Goal: Ask a question: Seek information or help from site administrators or community

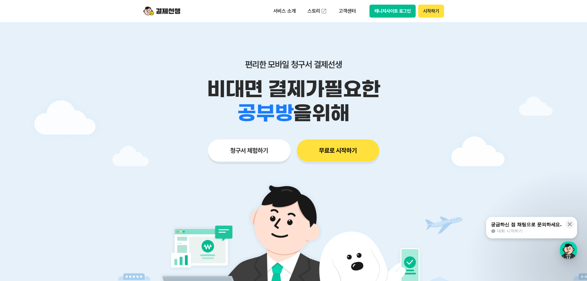
click at [512, 225] on div "궁금하신 점 채팅으로 문의하세요." at bounding box center [526, 224] width 71 height 6
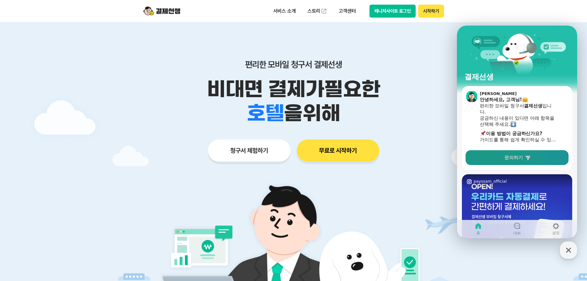
click at [517, 158] on span "문의하기" at bounding box center [514, 157] width 19 height 6
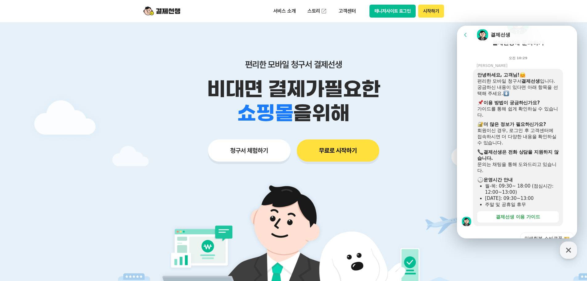
scroll to position [186, 0]
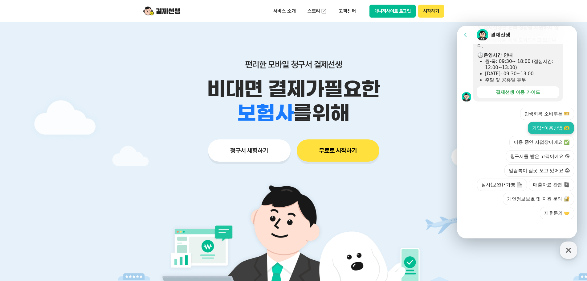
click at [549, 125] on button "가입•이용방법 🫶" at bounding box center [551, 128] width 46 height 12
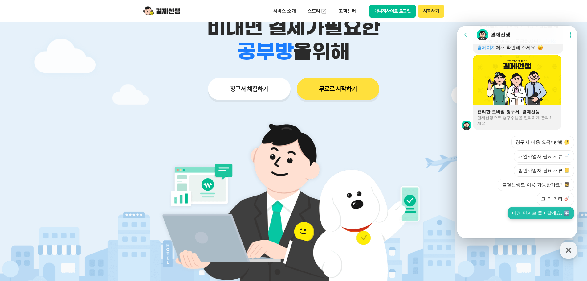
scroll to position [93, 0]
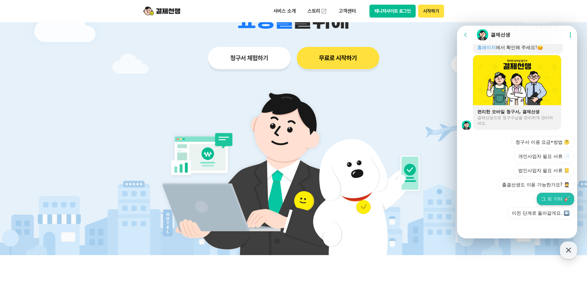
click at [552, 196] on button "그 외 기타 🎸" at bounding box center [555, 199] width 37 height 12
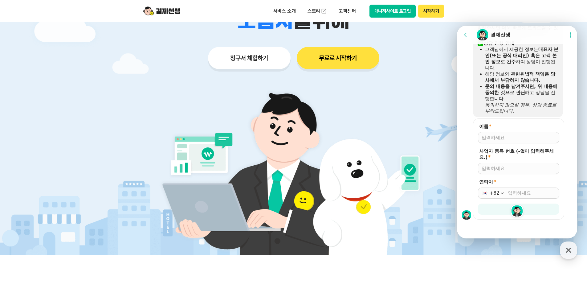
scroll to position [602, 0]
click at [521, 138] on input "이름 *" at bounding box center [519, 137] width 74 height 6
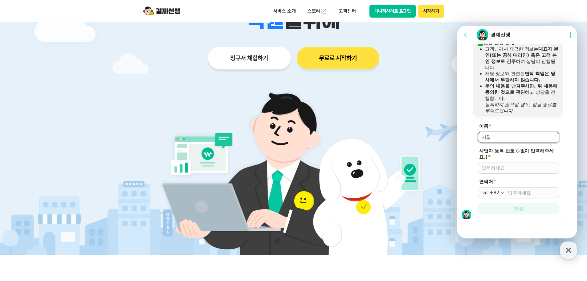
type input "서철"
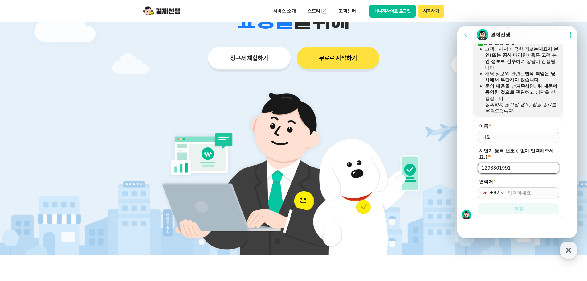
type input "1298801991"
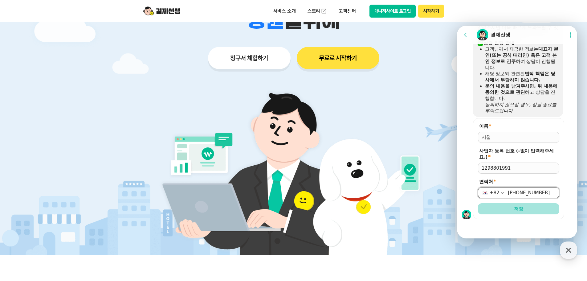
type input "[PHONE_NUMBER]"
click at [514, 213] on button "저장" at bounding box center [518, 208] width 81 height 11
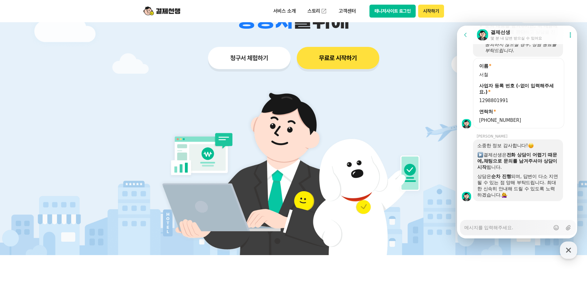
scroll to position [663, 0]
click at [520, 225] on textarea "Messenger Input Textarea" at bounding box center [508, 225] width 86 height 10
type textarea "x"
type textarea "d"
type textarea "x"
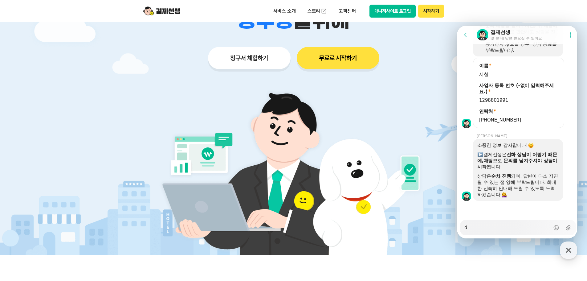
type textarea "dk"
type textarea "x"
type textarea "dks"
type textarea "x"
type textarea "dkss"
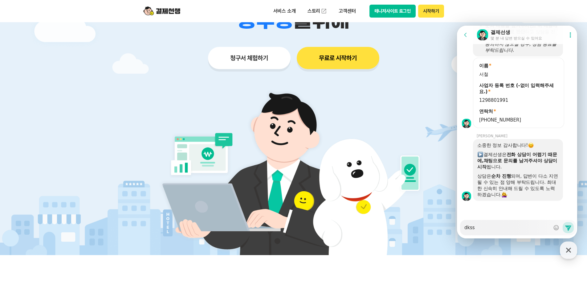
type textarea "x"
type textarea "dkssu"
type textarea "x"
type textarea "dkss"
type textarea "x"
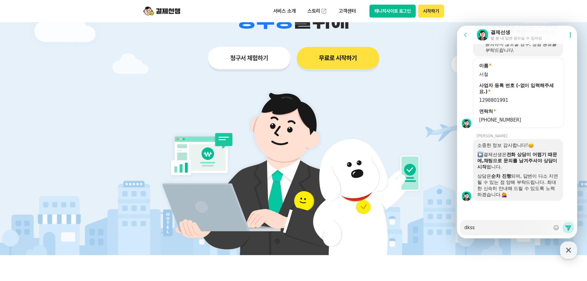
type textarea "dks"
type textarea "x"
type textarea "dk"
type textarea "x"
type textarea "d"
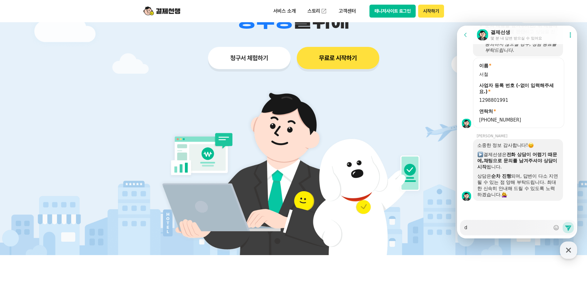
type textarea "x"
type textarea "ㅇ"
type textarea "x"
type textarea "아"
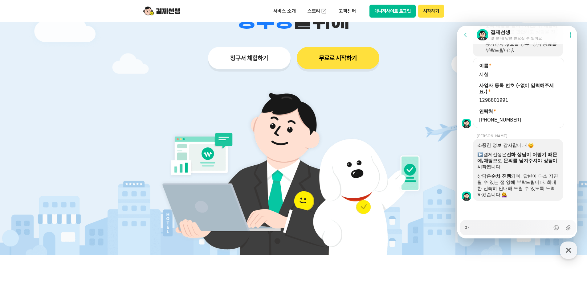
type textarea "x"
type textarea "안"
type textarea "x"
type textarea "안ㄴ"
type textarea "x"
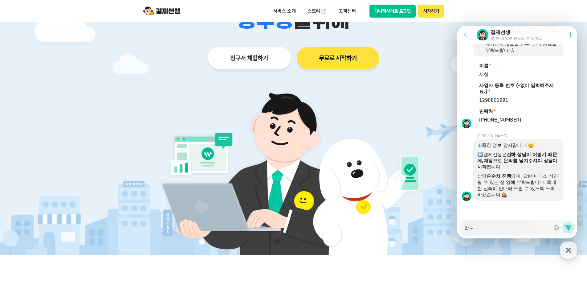
type textarea "안녀"
type textarea "x"
type textarea "안녕"
type textarea "x"
type textarea "안녕ㅎ"
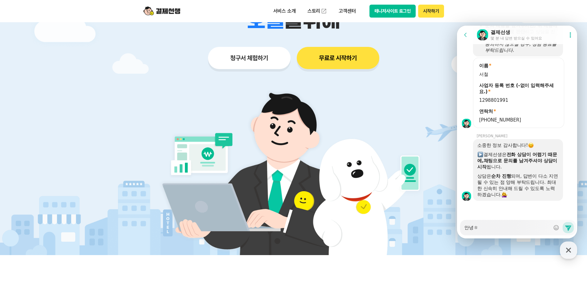
type textarea "x"
type textarea "안녕하"
type textarea "x"
type textarea "안녕핫"
type textarea "x"
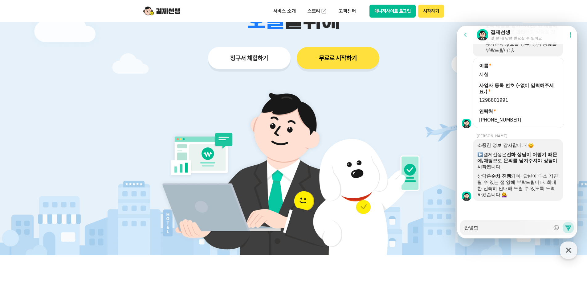
type textarea "안녕하세"
type textarea "x"
type textarea "안녕하셍"
type textarea "x"
type textarea "안녕하세요"
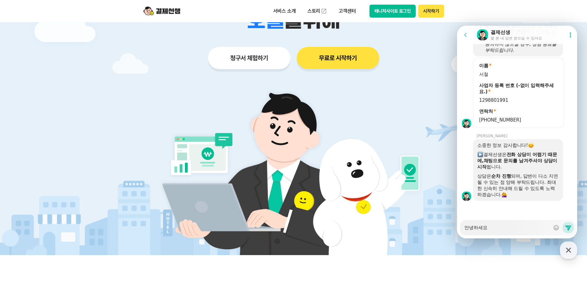
type textarea "x"
type textarea "안녕하세요."
type textarea "x"
type textarea "안녕하세요."
type textarea "x"
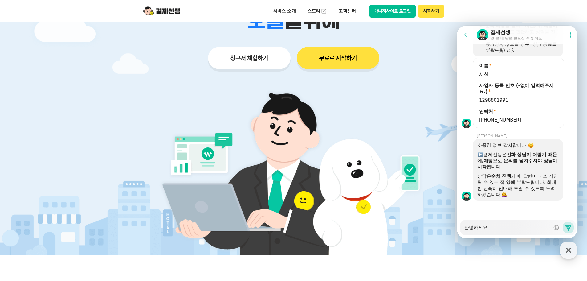
type textarea "안녕하세요."
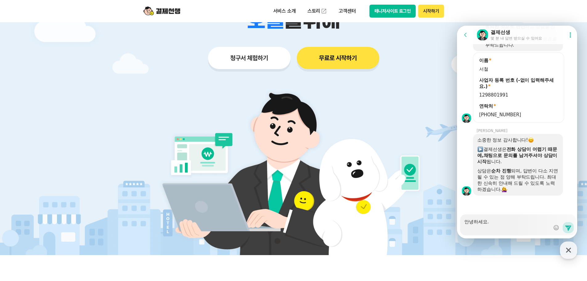
scroll to position [668, 0]
type textarea "x"
type textarea "안녕하세요. ㄱ"
type textarea "x"
type textarea "안녕하세요. 겨"
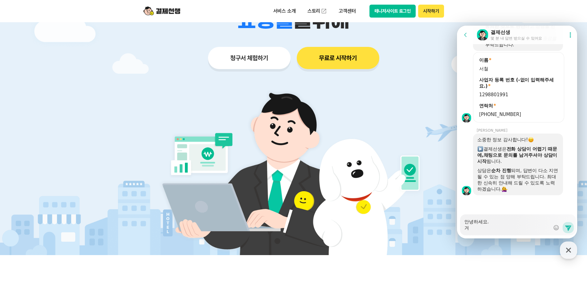
type textarea "x"
type textarea "안녕하세요. 결"
type textarea "x"
type textarea "안녕하세요. 결ㅈ"
type textarea "x"
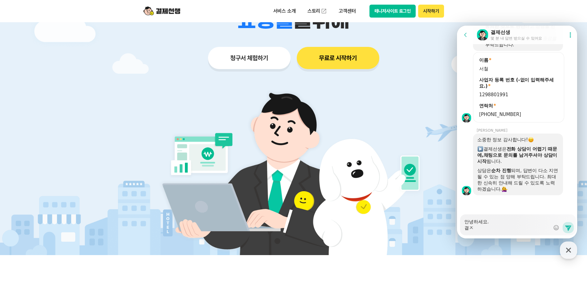
type textarea "안녕하세요. 결제"
type textarea "x"
type textarea "안녕하세요. 결젯"
type textarea "x"
type textarea "안녕하세요. 결제서"
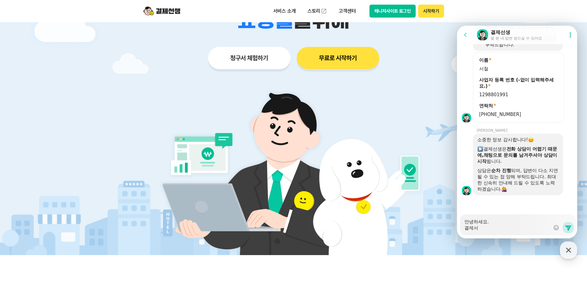
type textarea "x"
type textarea "안녕하세요. 결제선"
type textarea "x"
type textarea "안녕하세요. 결제선새"
type textarea "x"
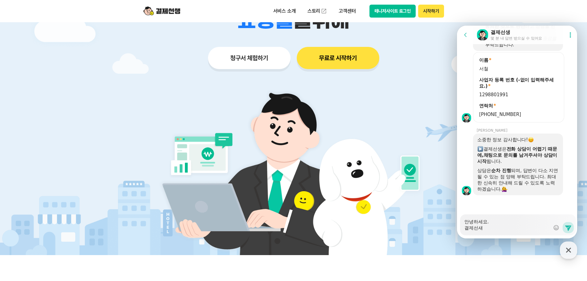
type textarea "안녕하세요. 결제선생"
type textarea "x"
type textarea "안녕하세요. 결제선생으"
type textarea "x"
type textarea "안녕하세요. 결제선생을"
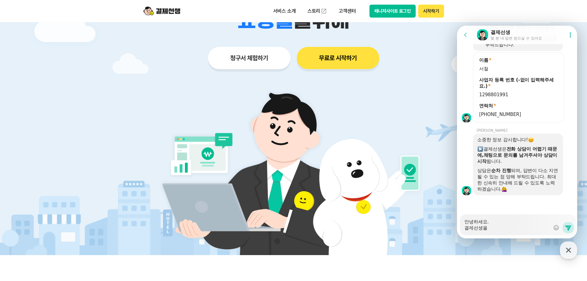
type textarea "x"
type textarea "안녕하세요. 결제선생을"
type textarea "x"
type textarea "안녕하세요. 결제선생을"
type textarea "x"
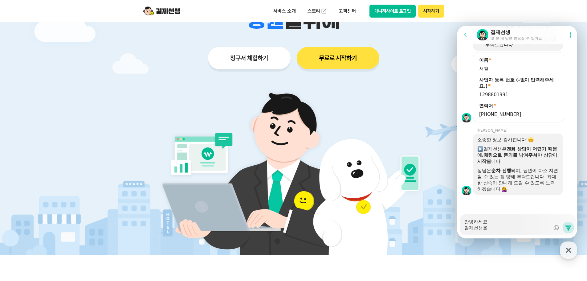
type textarea "안녕하세요. 결제선생"
type textarea "x"
type textarea "안녕하세요. 결제선"
type textarea "x"
type textarea "안녕하세요. 결제선ㅅ"
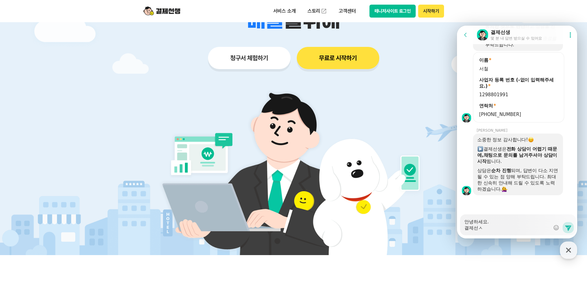
type textarea "x"
type textarea "안녕하세요. 결제선새"
type textarea "x"
type textarea "안녕하세요. 결제선생"
type textarea "x"
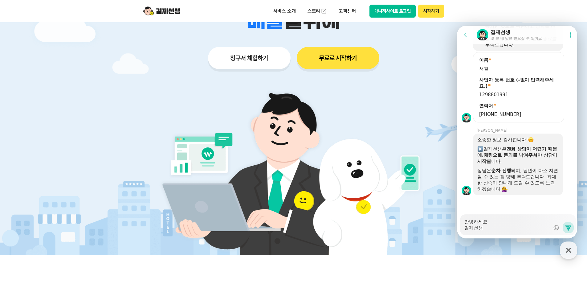
type textarea "안녕하세요. 결제선생ㅅ"
type textarea "x"
type textarea "안녕하세요. 결제선생서"
type textarea "x"
type textarea "안녕하세요. 결제선생서비"
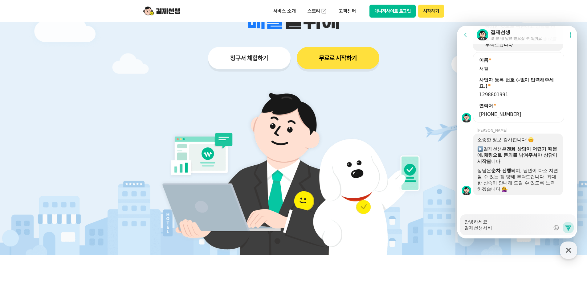
type textarea "x"
type textarea "안녕하세요. 결제선생서빗"
type textarea "x"
type textarea "안녕하세요. 결제선생서비스"
type textarea "x"
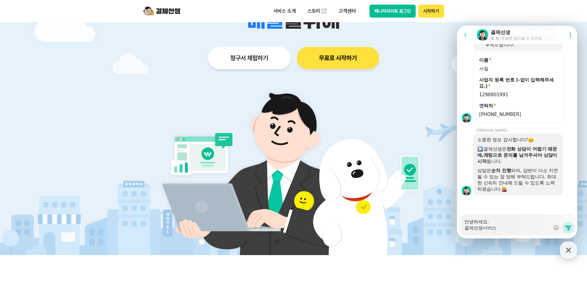
type textarea "안녕하세요. 결제선생[PERSON_NAME]"
type textarea "x"
type textarea "안녕하세요. 결제선생서비스르"
type textarea "x"
type textarea "안녕하세요. 결제선생서비스를"
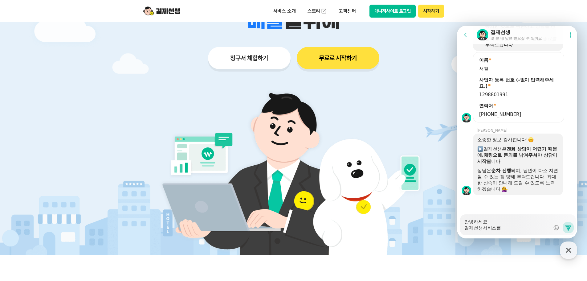
type textarea "x"
type textarea "안녕하세요. 결제선생서비스를"
type textarea "x"
type textarea "안녕하세요. 결제선생서비스를 ㅈ"
type textarea "x"
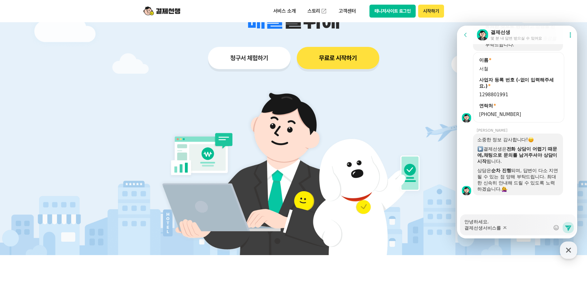
type textarea "안녕하세요. 결제선생서비스를 저"
type textarea "x"
type textarea "안녕하세요. 결제선생서비스를 적"
type textarea "x"
type textarea "안녕하세요. 결제선생서비스를 적ㅇ"
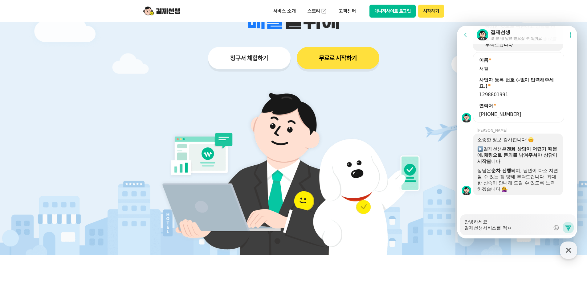
type textarea "x"
type textarea "안녕하세요. 결제선생서비스를 적요"
type textarea "x"
type textarea "안녕하세요. 결제선생서비스를 적용"
type textarea "x"
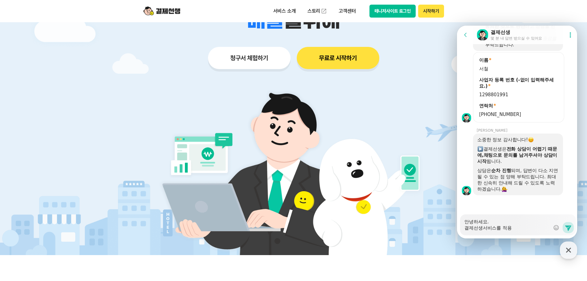
type textarea "안녕하세요. 결제선생서비스를 적용ㅎ"
type textarea "x"
type textarea "안녕하세요. 결제선생서비스를 적용하"
type textarea "x"
type textarea "안녕하세요. 결제선생서비스를 적용하기"
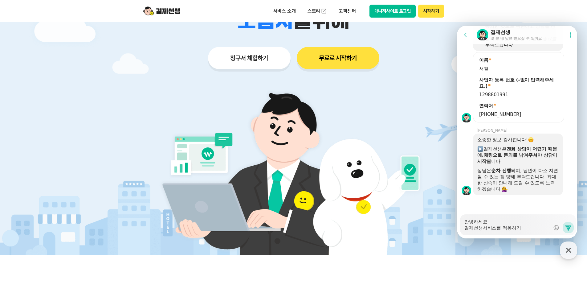
type textarea "x"
type textarea "안녕하세요. 결제선생서비스를 적용하깆"
type textarea "x"
type textarea "안녕하세요. 결제선생서비스를 적용하기저"
type textarea "x"
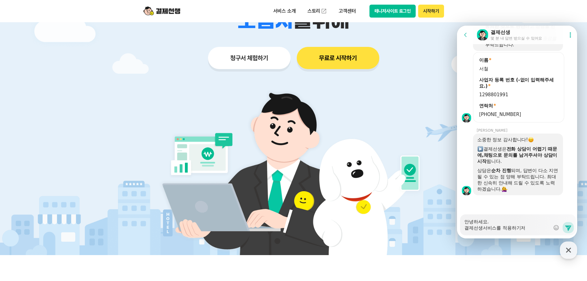
type textarea "안녕하세요. 결제선생서비스를 적용하기전"
type textarea "x"
type textarea "안녕하세요. 결제선생서비스를 적용하기전ㅇ"
type textarea "x"
type textarea "안녕하세요. 결제선생서비스를 적용하기전에"
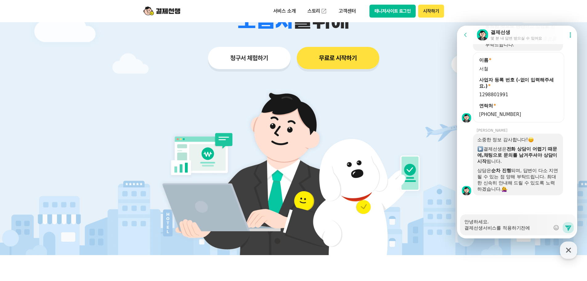
type textarea "x"
type textarea "안녕하세요. 결제선생서비스를 적용하기전에"
type textarea "x"
type textarea "안녕하세요. 결제선생서비스를 적용하기전에 ㅎ"
type textarea "x"
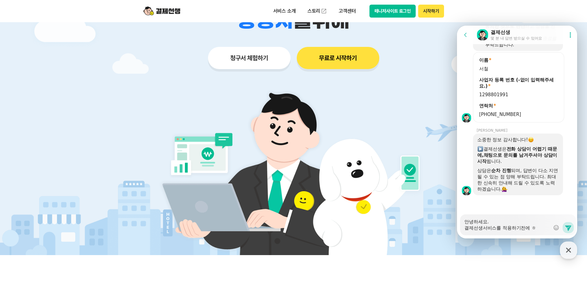
type textarea "안녕하세요. 결제선생서비스를 적용하기전에 호"
type textarea "x"
type textarea "안녕하세요. 결제선생서비스를 적용하기전에 화"
type textarea "x"
type textarea "안녕하세요. 결제선생서비스를 적용하기전에 확"
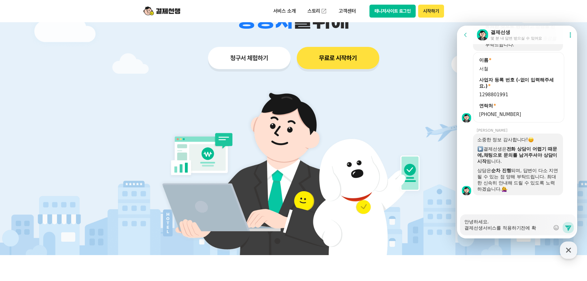
type textarea "x"
type textarea "안녕하세요. 결제선생서비스를 적용하기전에 확ㅇ"
type textarea "x"
type textarea "안녕하세요. 결제선생서비스를 적용하기전에 확이"
type textarea "x"
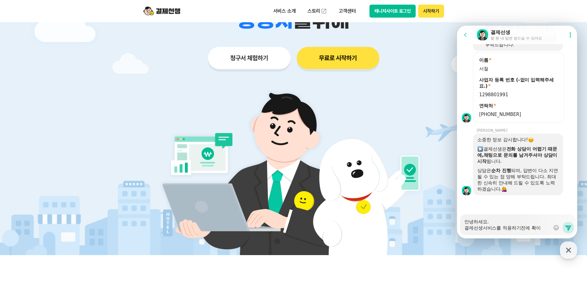
type textarea "안녕하세요. 결제선생서비스를 적용하기전에 확인"
type textarea "x"
type textarea "안녕하세요. 결제선생서비스를 적용하기전에 확인하"
type textarea "x"
type textarea "안녕하세요. 결제선생서비스를 적용하기전에 확인할"
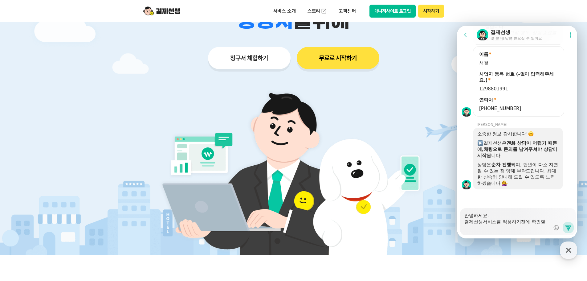
scroll to position [674, 0]
type textarea "x"
type textarea "안녕하세요. 결제선생서비스를 적용하기전에 확인할"
type textarea "x"
type textarea "안녕하세요. 결제선생서비스를 적용하기전에 확인할 ㅂ"
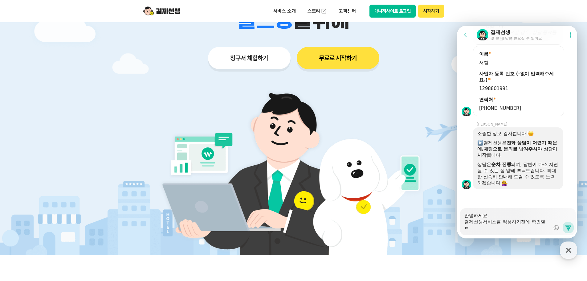
type textarea "x"
type textarea "안녕하세요. 결제선생서비스를 적용하기전에 확인할 부"
type textarea "x"
type textarea "안녕하세요. 결제선생서비스를 적용하기전에 확인할 붑"
type textarea "x"
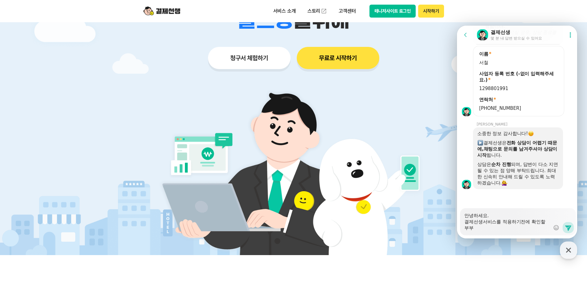
type textarea "안녕하세요. 결제선생서비스를 적용하기전에 확인할 부분"
type textarea "x"
type textarea "안녕하세요. 결제선생서비스를 적용하기전에 확인할 부분ㅇ"
type textarea "x"
type textarea "안녕하세요. 결제선생서비스를 적용하기전에 확인할 부분이"
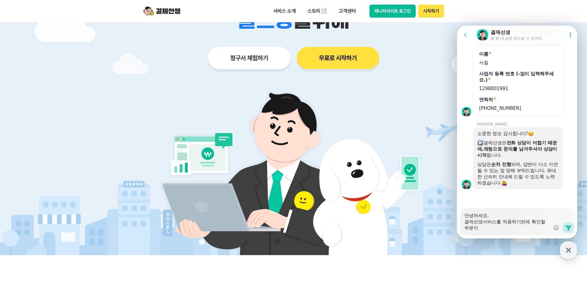
type textarea "x"
type textarea "안녕하세요. 결제선생서비스를 적용하기전에 확인할 부분이"
type textarea "x"
type textarea "안녕하세요. 결제선생서비스를 적용하기전에 확인할 부분이 ㅇ"
type textarea "x"
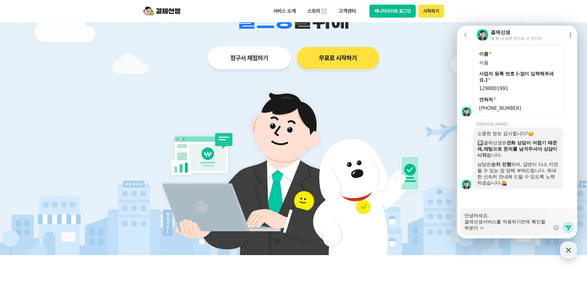
type textarea "안녕하세요. 결제선생서비스를 적용하기전에 확인할 부분이 이"
type textarea "x"
type textarea "안녕하세요. 결제선생서비스를 적용하기전에 확인할 부분이 있"
type textarea "x"
type textarea "안녕하세요. 결제선생서비스를 적용하기전에 확인할 부분이 있ㄴ"
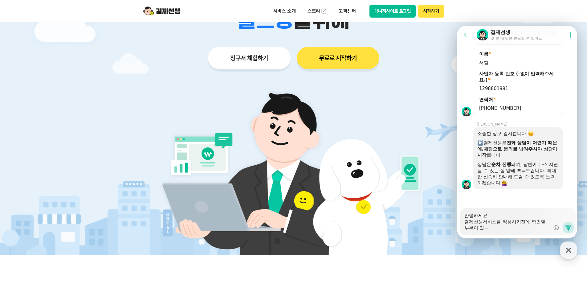
type textarea "x"
type textarea "안녕하세요. 결제선생서비스를 적용하기전에 확인할 부분이 있느"
type textarea "x"
type textarea "안녕하세요. 결제선생서비스를 적용하기전에 확인할 부분이 있는"
type textarea "x"
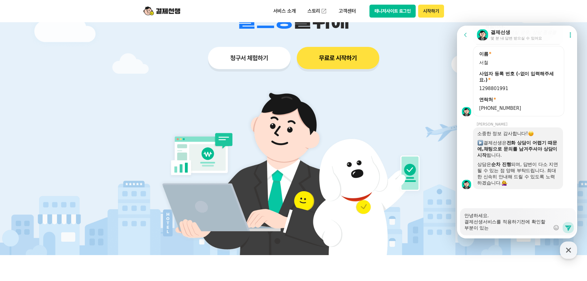
type textarea "안녕하세요. 결제선생서비스를 적용하기전에 확인할 부분이 있는ㄷ"
type textarea "x"
type textarea "안녕하세요. 결제선생서비스를 적용하기전에 확인할 부분이 있는뎅"
type textarea "x"
type textarea "안녕하세요. 결제선생서비스를 적용하기전에 확인할 부분이 있는데요"
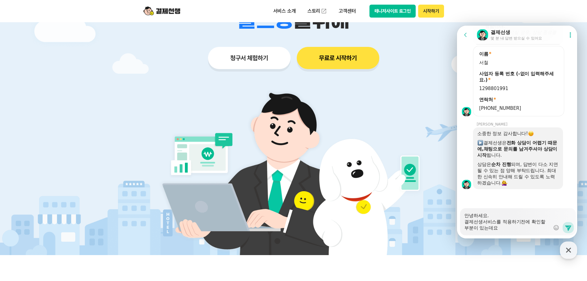
type textarea "x"
type textarea "안녕하세요. 결제선생서비스를 적용하기전에 확인할 부분이 있는데요."
type textarea "x"
type textarea "안녕하세요. 결제선생서비스를 적용하기전에 확인할 부분이 있는데요."
type textarea "x"
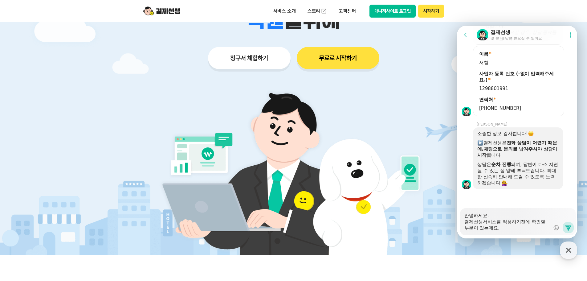
type textarea "안녕하세요. 결제선생서비스를 적용하기전에 확인할 부분이 있는데요."
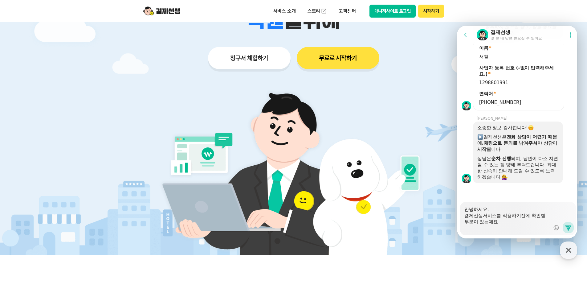
scroll to position [681, 0]
type textarea "x"
type textarea "안녕하세요. 결제선생서비스를 적용하기전에 확인할 부분이 있는데요. ㄱ"
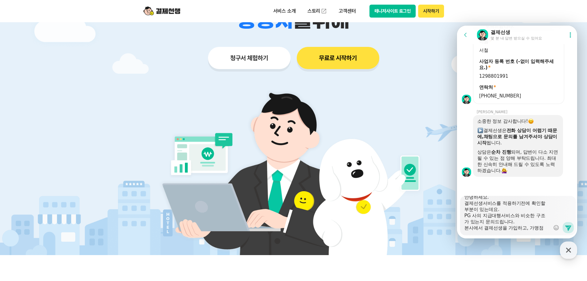
scroll to position [12, 0]
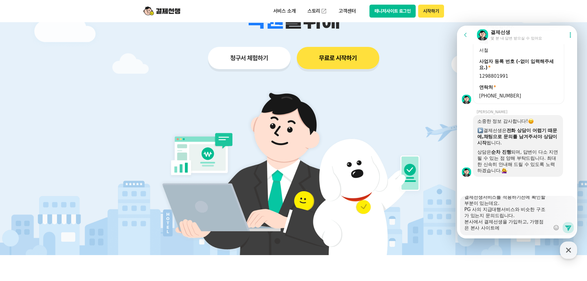
click at [524, 230] on textarea "안녕하세요. 결제선생서비스를 적용하기전에 확인할 부분이 있는데요. PG 사의 지급대행서비스와 비슷한 구조가 있는지 문의드립니다. 본사에서 결제…" at bounding box center [508, 213] width 86 height 35
click at [541, 229] on textarea "안녕하세요. 결제선생서비스를 적용하기전에 확인할 부분이 있는데요. PG 사의 지급대행서비스와 비슷한 구조가 있는지 문의드립니다. 본사에서 결제…" at bounding box center [508, 213] width 86 height 35
click at [531, 227] on textarea "안녕하세요. 결제선생서비스를 적용하기전에 확인할 부분이 있는데요. PG 사의 지급대행서비스와 비슷한 구조가 있는지 문의드립니다. 본사에서 결제…" at bounding box center [508, 213] width 86 height 35
drag, startPoint x: 515, startPoint y: 229, endPoint x: 550, endPoint y: 226, distance: 34.6
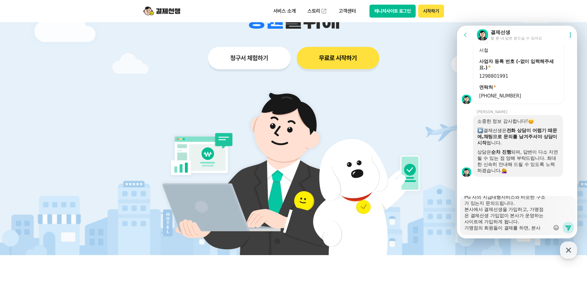
click at [550, 226] on div "Messenger Input Textarea 안녕하세요. 결제선생서비스를 적용하기전에 확인할 부분이 있는데요. PG 사의 지급대행서비스와 비슷…" at bounding box center [518, 215] width 116 height 39
click at [508, 230] on textarea "안녕하세요. 결제선생서비스를 적용하기전에 확인할 부분이 있는데요. PG 사의 지급대행서비스와 비슷한 구조가 있는지 문의드립니다. 본사에서 결제…" at bounding box center [508, 213] width 86 height 35
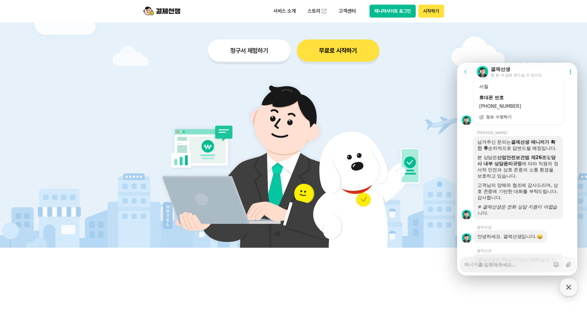
scroll to position [1090, 0]
